Goal: Use online tool/utility: Utilize a website feature to perform a specific function

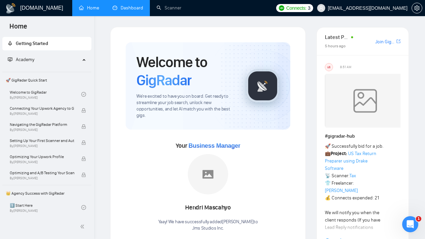
click at [132, 8] on link "Dashboard" at bounding box center [128, 8] width 31 height 6
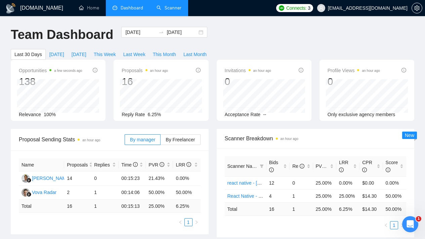
click at [170, 16] on li "Scanner" at bounding box center [169, 8] width 38 height 16
click at [169, 11] on link "Scanner" at bounding box center [169, 8] width 25 height 6
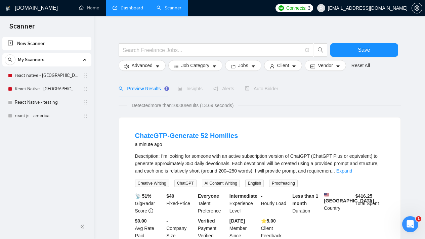
scroll to position [320, 0]
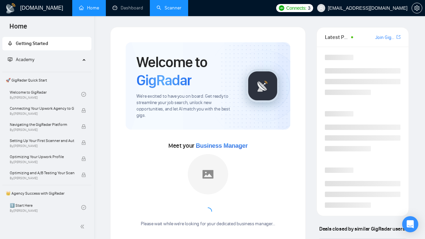
click at [158, 8] on link "Scanner" at bounding box center [169, 8] width 25 height 6
